Goal: Navigation & Orientation: Understand site structure

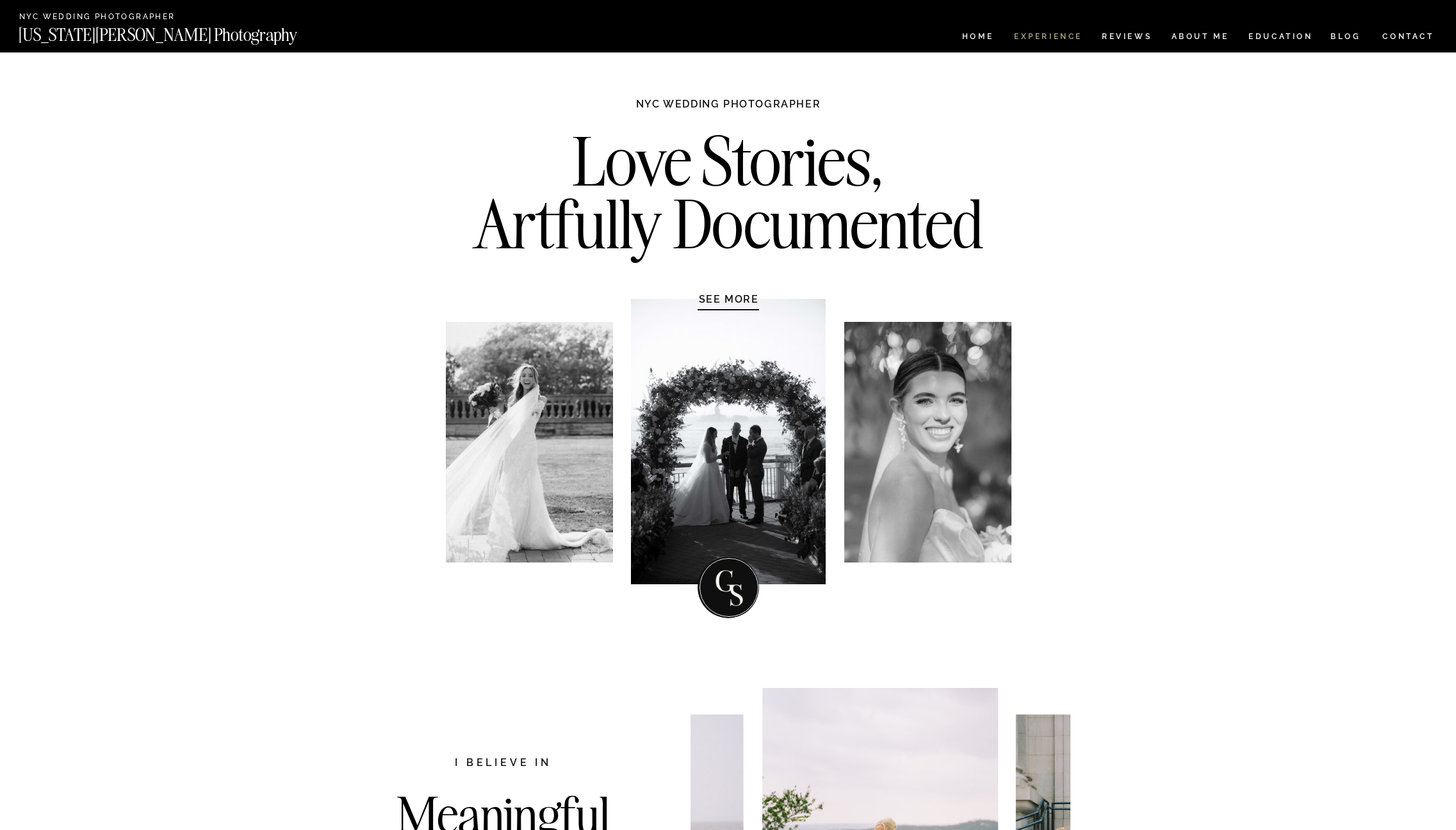
click at [1036, 35] on nav "Experience" at bounding box center [1047, 38] width 68 height 11
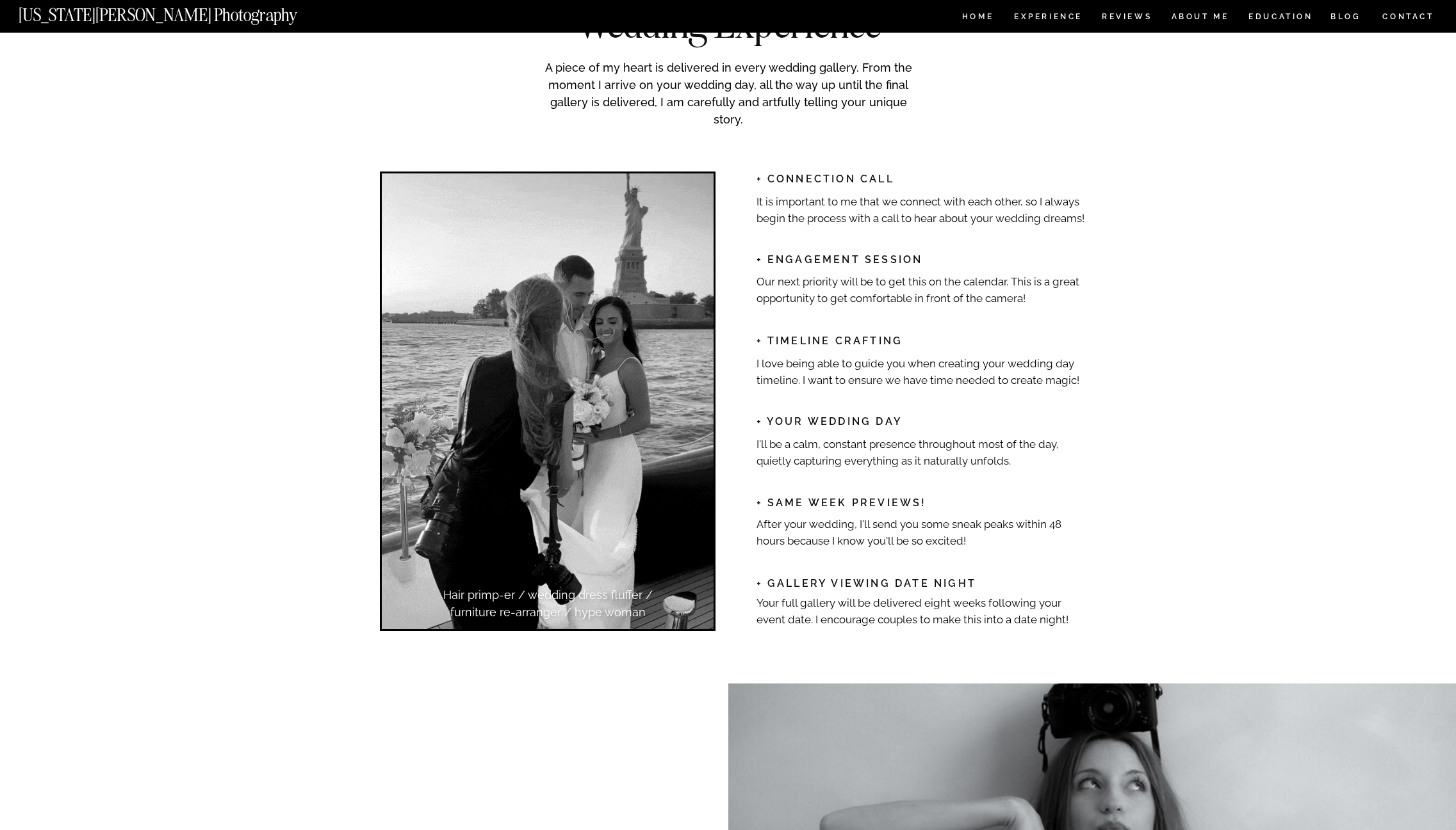
scroll to position [1537, 0]
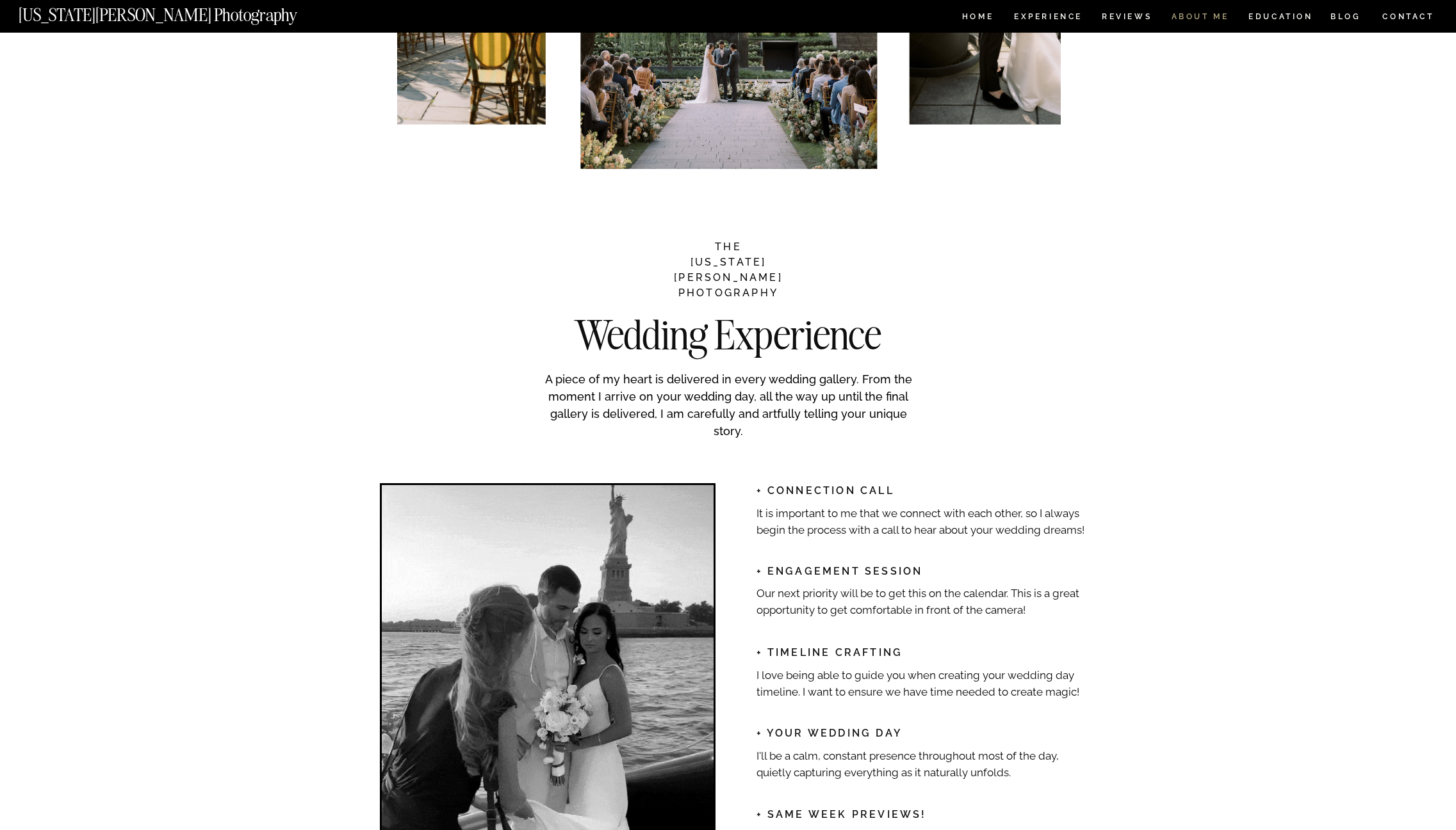
click at [1188, 16] on nav "ABOUT ME" at bounding box center [1199, 18] width 58 height 11
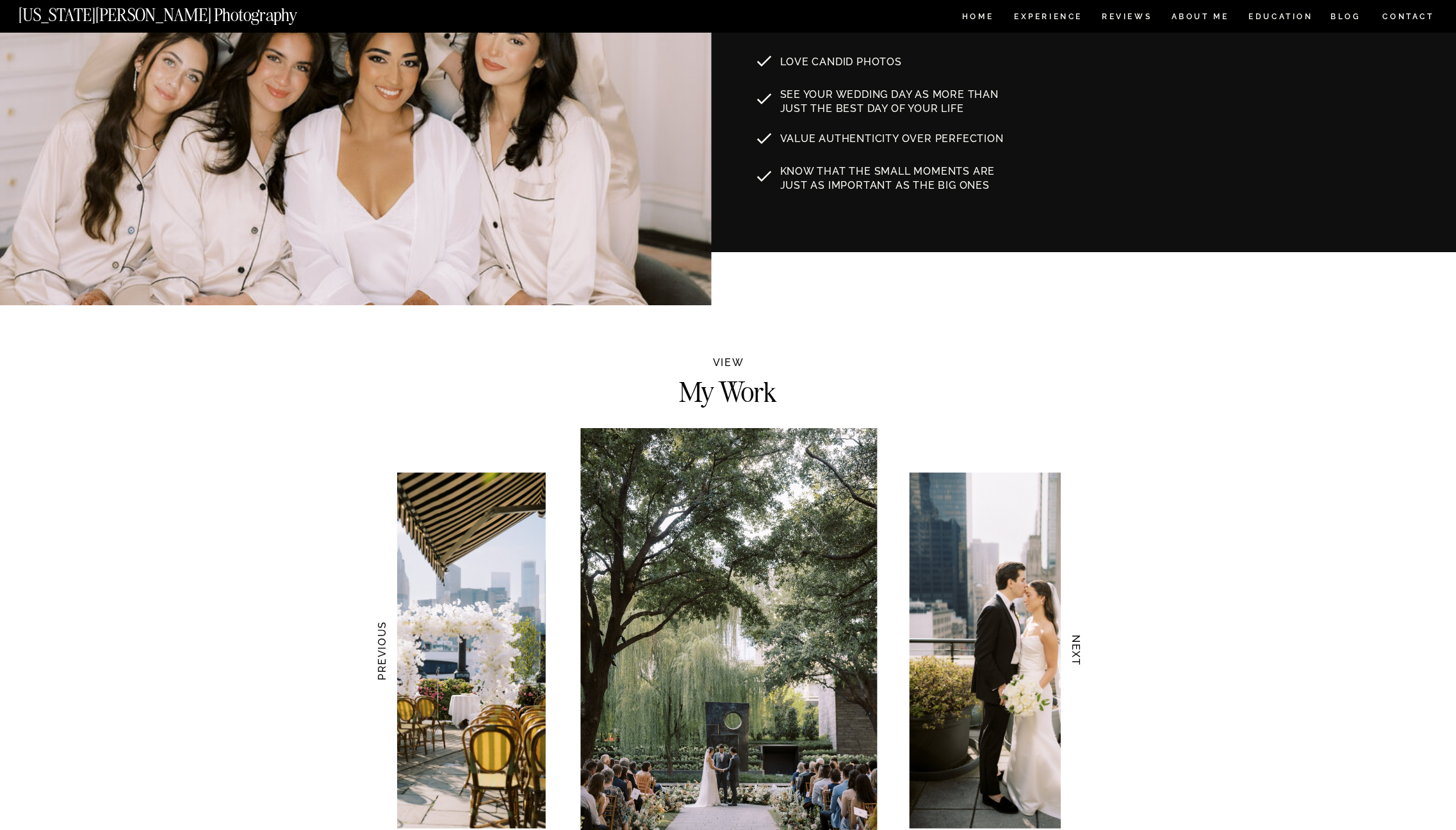
scroll to position [761, 0]
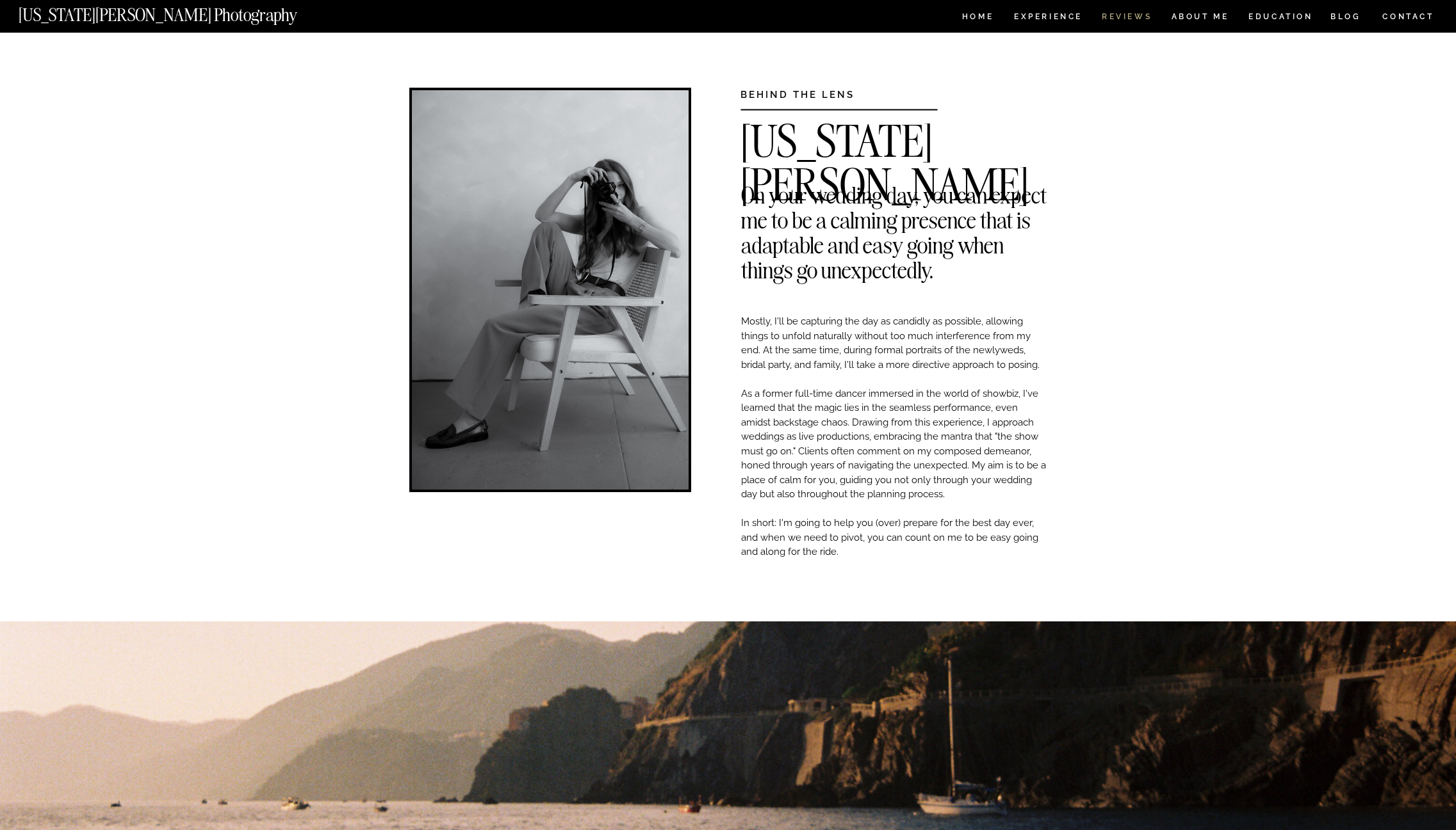
click at [1133, 17] on nav "REVIEWS" at bounding box center [1125, 18] width 48 height 11
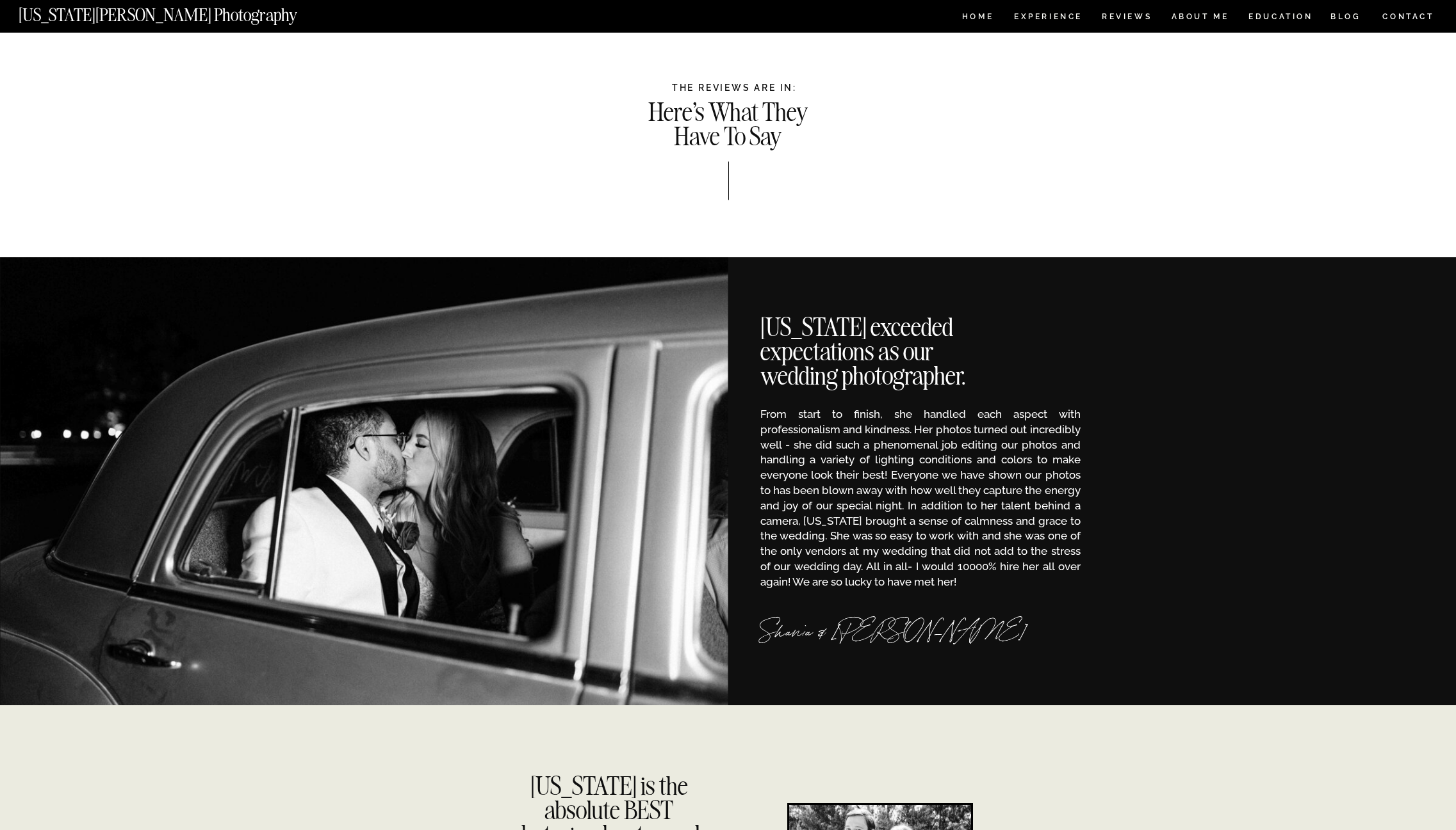
click at [93, 11] on nav "[US_STATE][PERSON_NAME] Photography" at bounding box center [179, 12] width 322 height 11
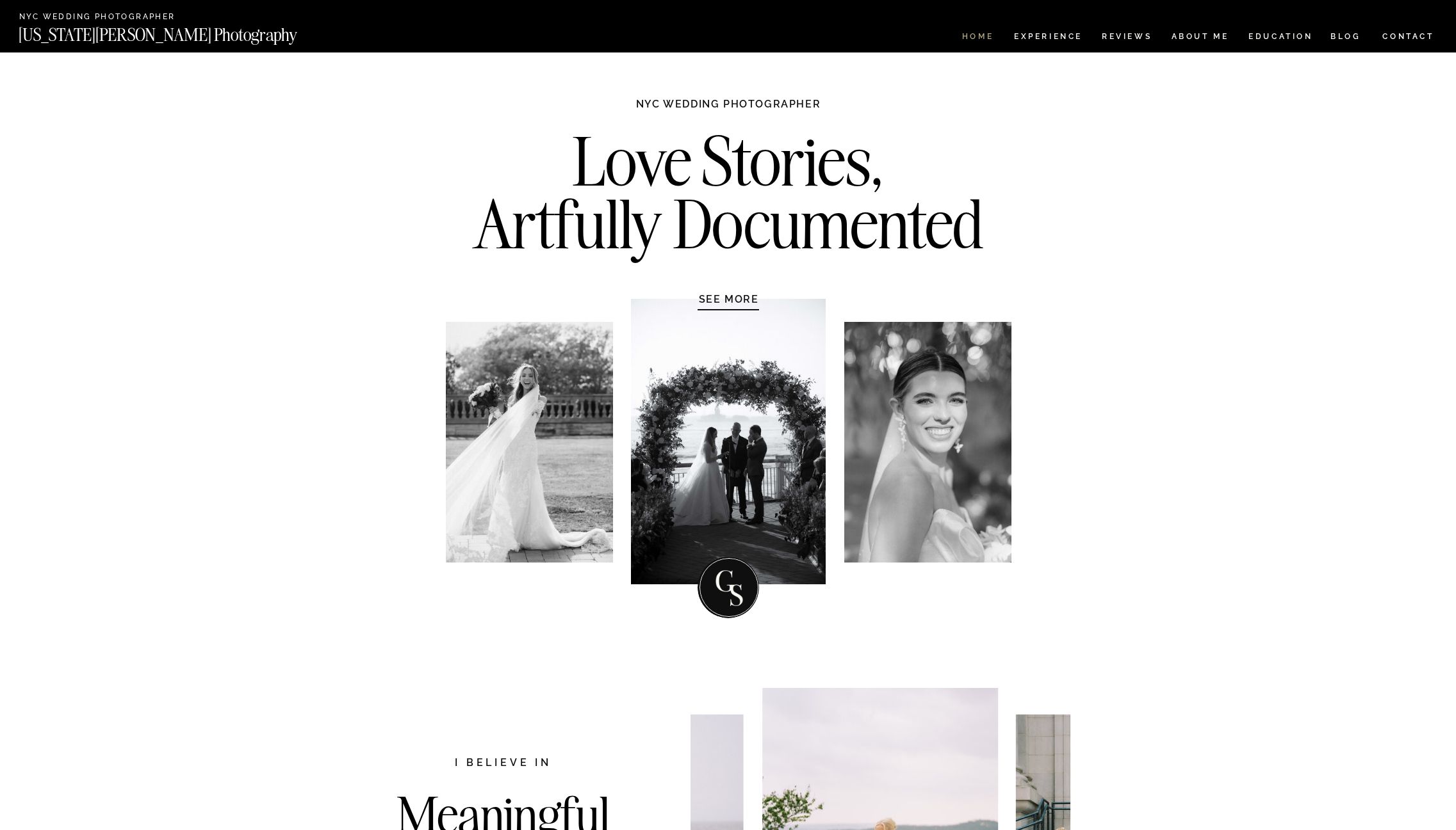
click at [963, 35] on nav "HOME" at bounding box center [977, 38] width 36 height 11
